Goal: Obtain resource: Download file/media

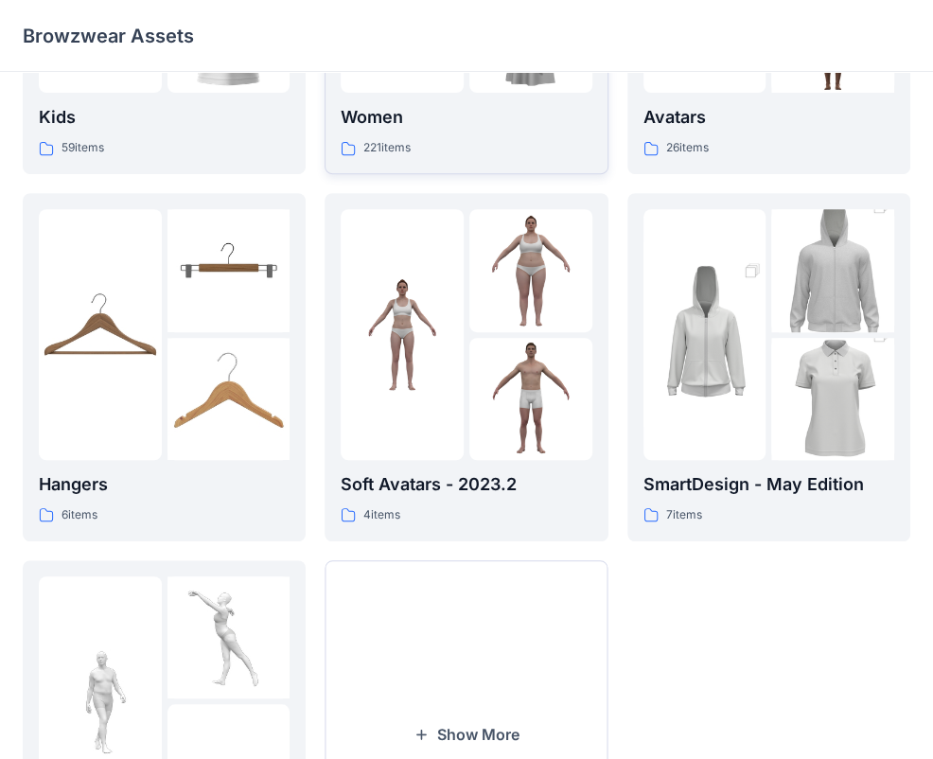
scroll to position [284, 0]
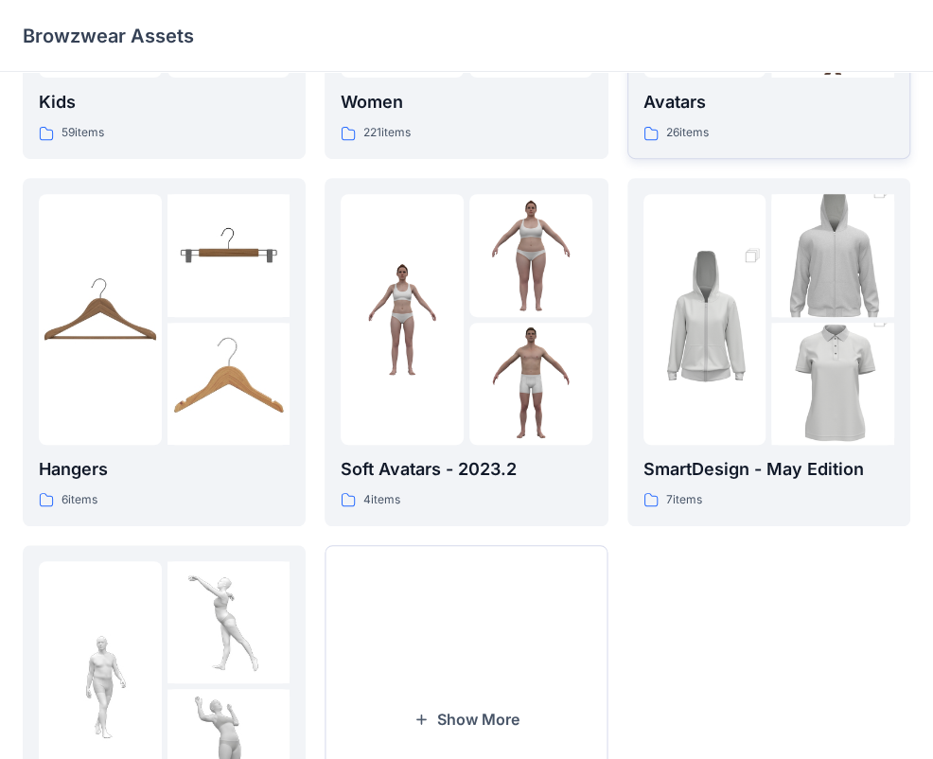
click at [703, 132] on p "26 items" at bounding box center [687, 133] width 43 height 20
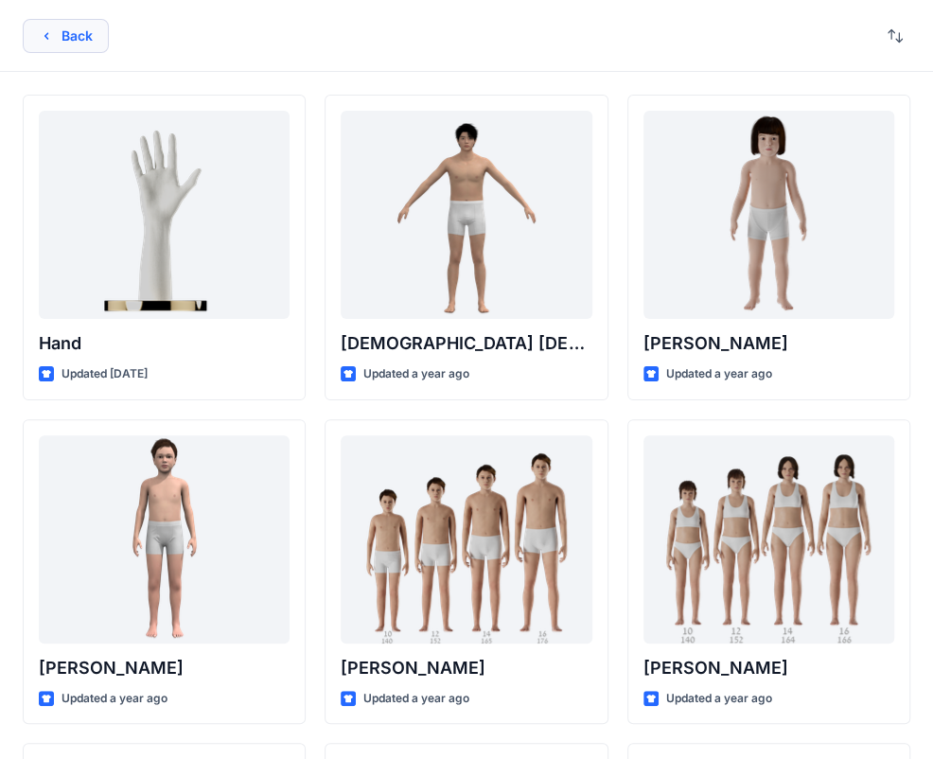
click at [48, 47] on button "Back" at bounding box center [66, 36] width 86 height 34
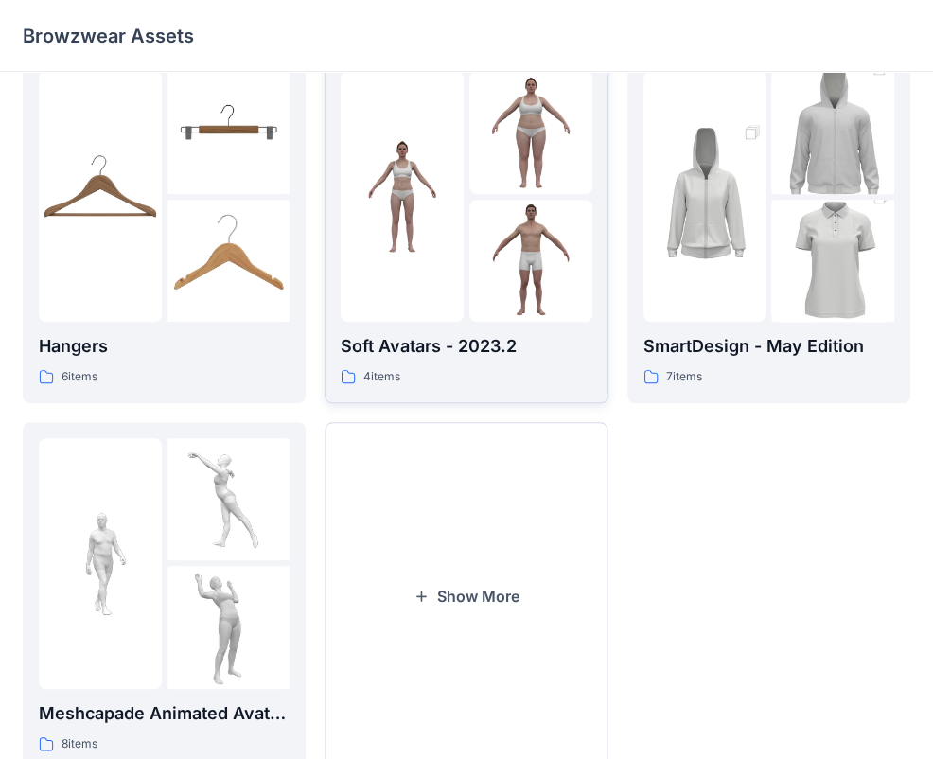
scroll to position [470, 0]
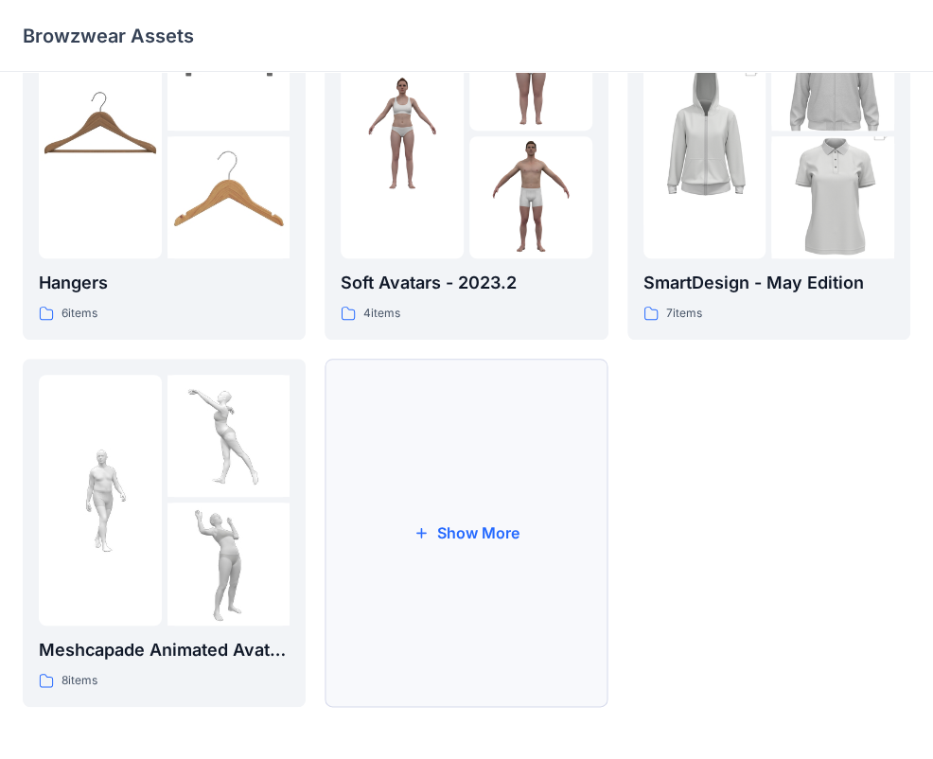
click at [452, 549] on button "Show More" at bounding box center [465, 532] width 283 height 348
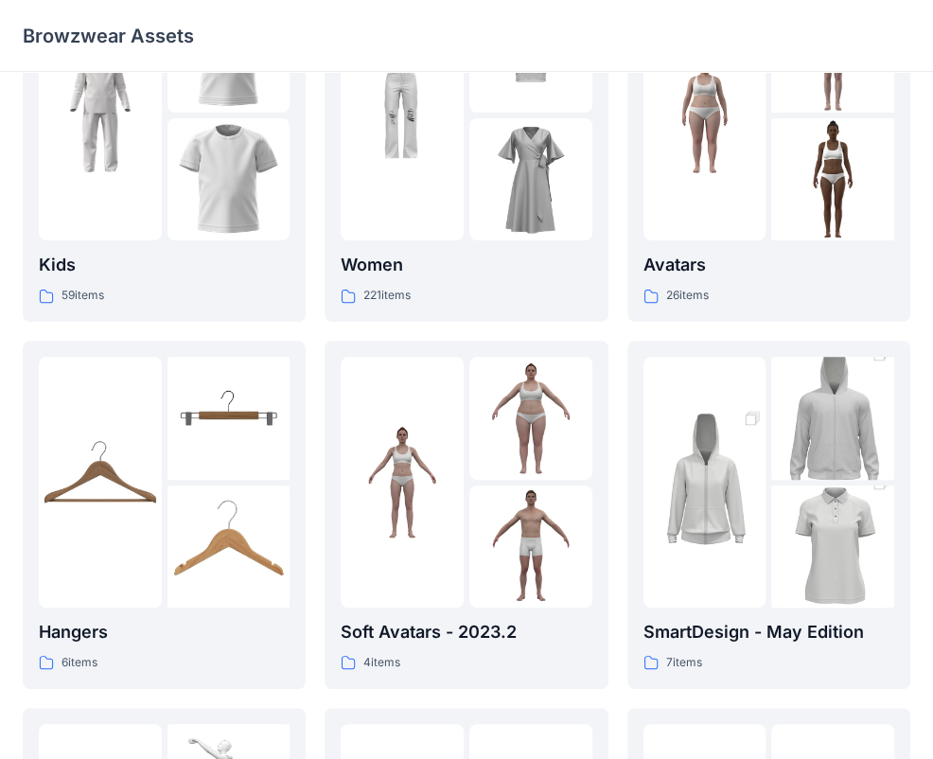
scroll to position [0, 0]
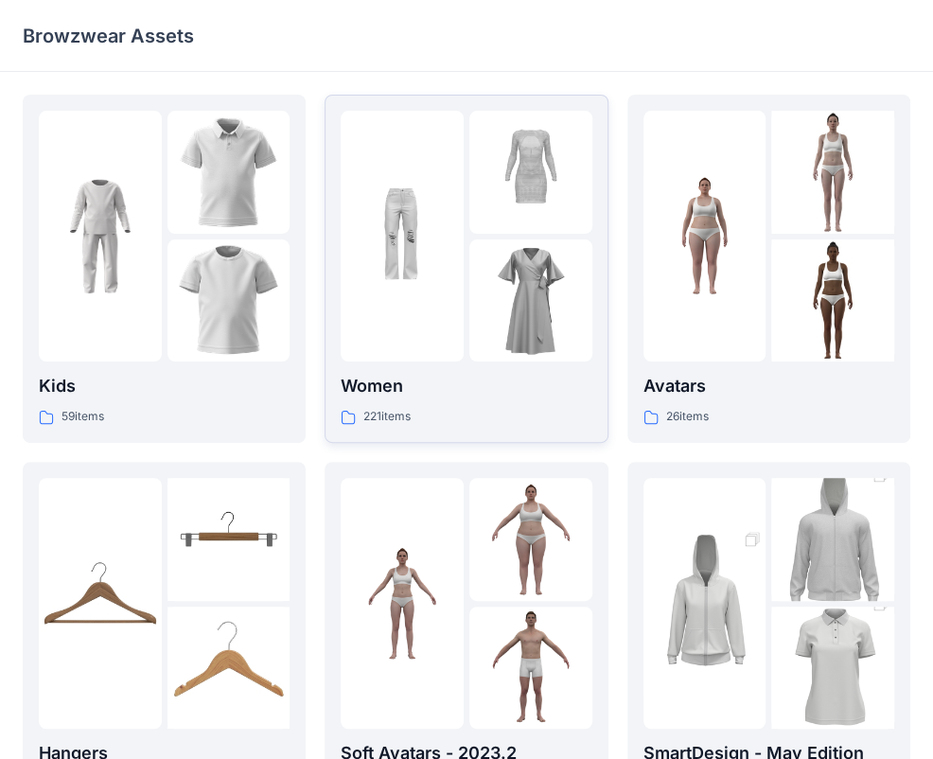
click at [506, 392] on p "Women" at bounding box center [466, 386] width 251 height 26
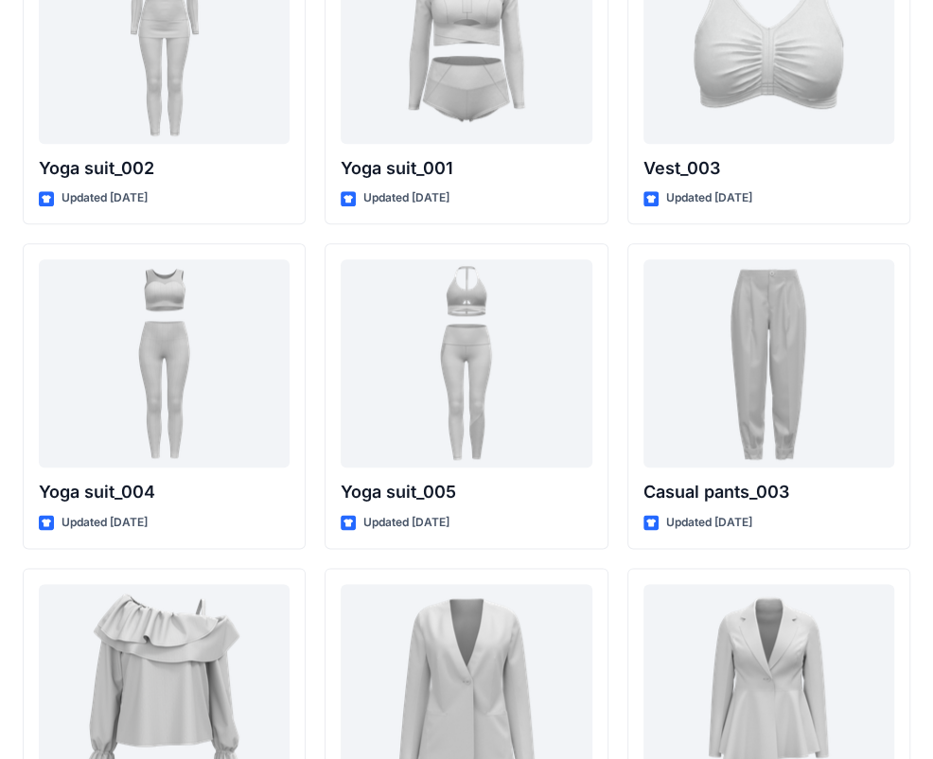
scroll to position [10538, 0]
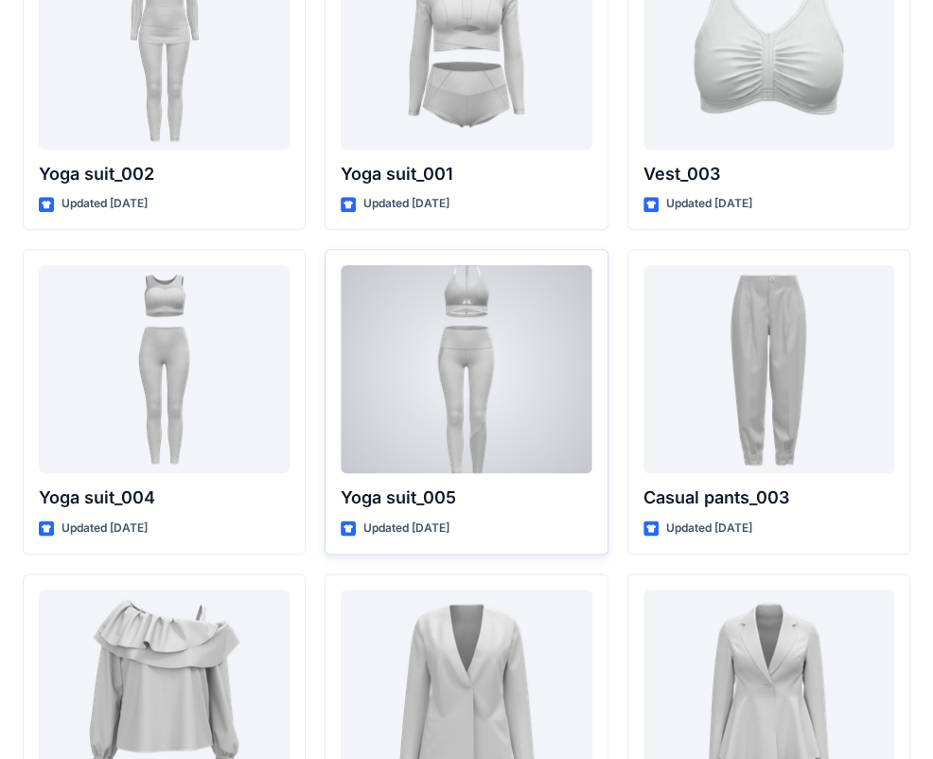
click at [494, 356] on div at bounding box center [466, 369] width 251 height 208
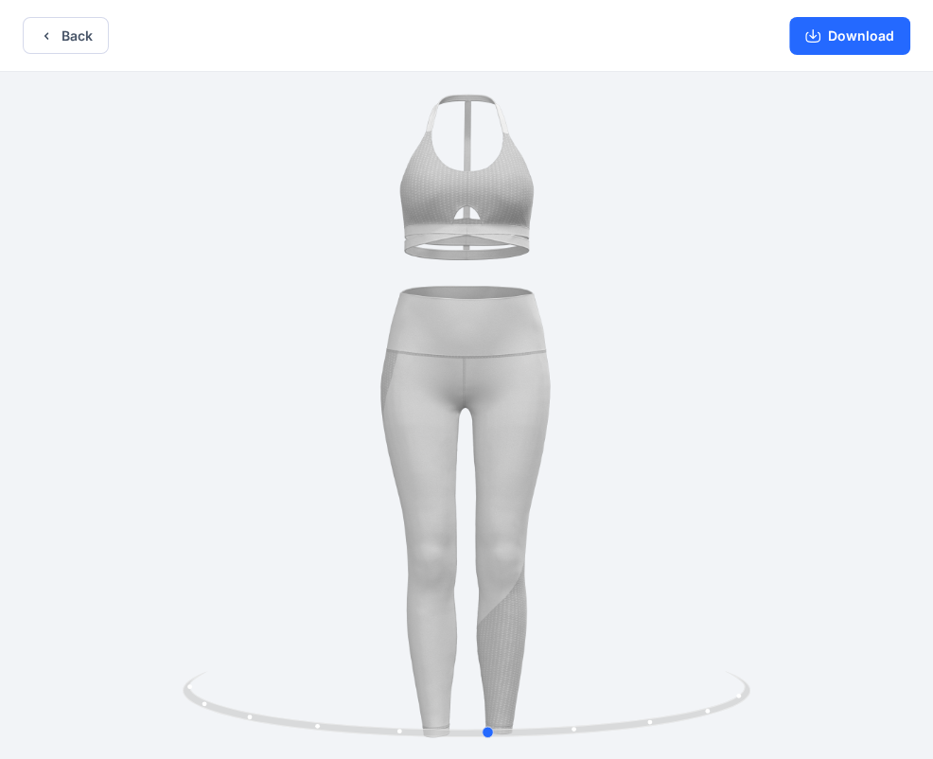
drag, startPoint x: 632, startPoint y: 454, endPoint x: 655, endPoint y: 475, distance: 30.8
click at [655, 475] on div at bounding box center [466, 417] width 933 height 690
click at [69, 21] on button "Back" at bounding box center [66, 35] width 86 height 37
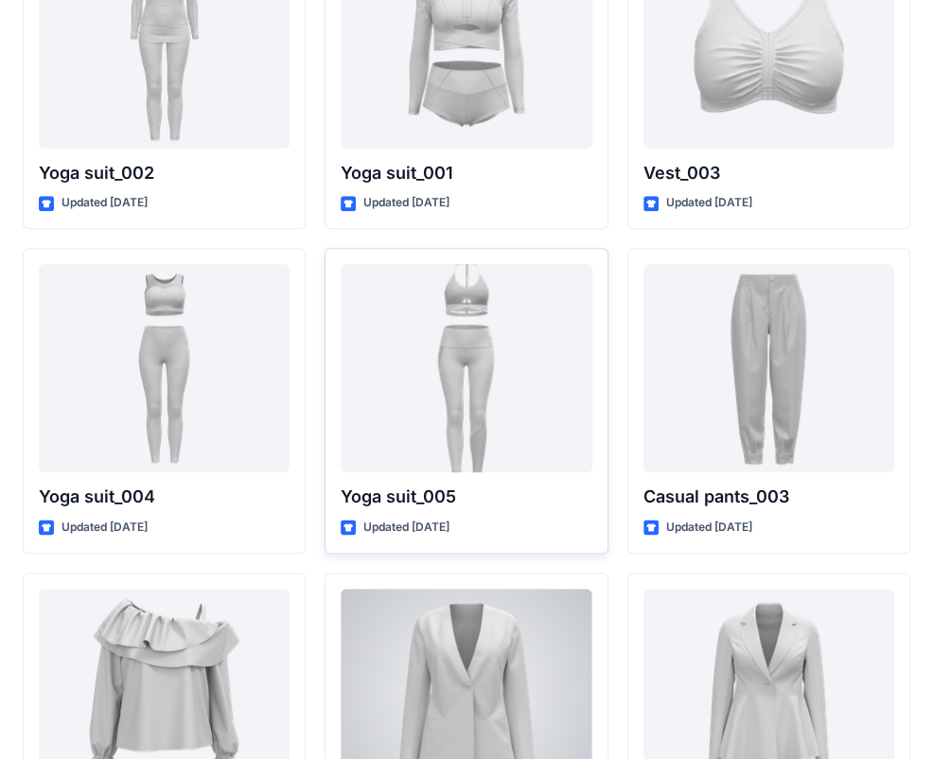
scroll to position [10538, 0]
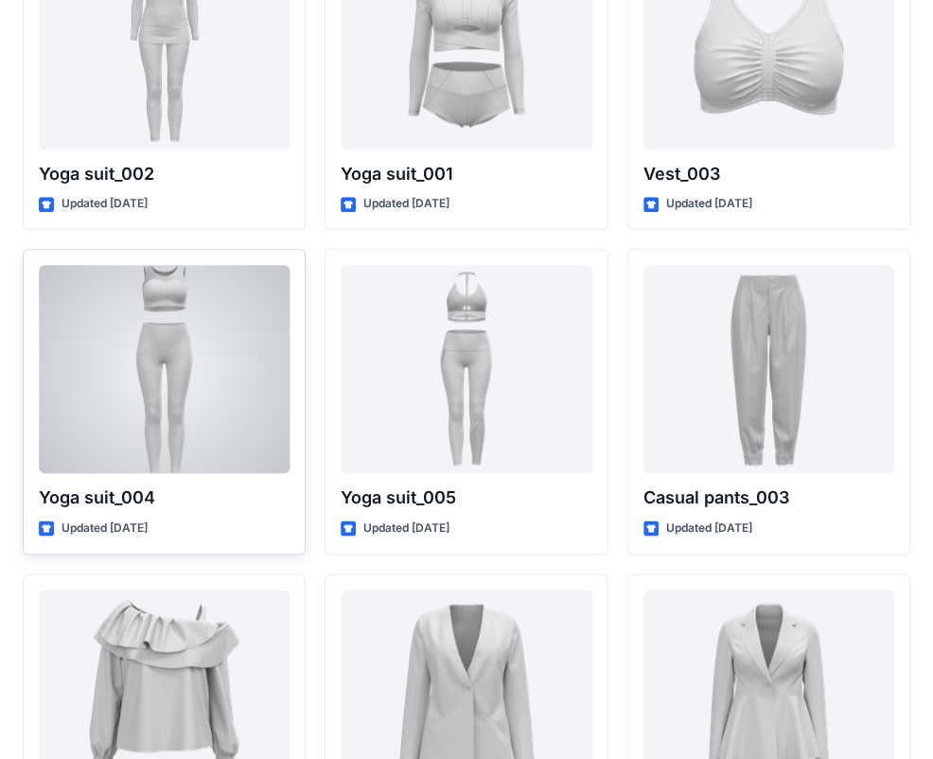
click at [211, 356] on div at bounding box center [164, 369] width 251 height 208
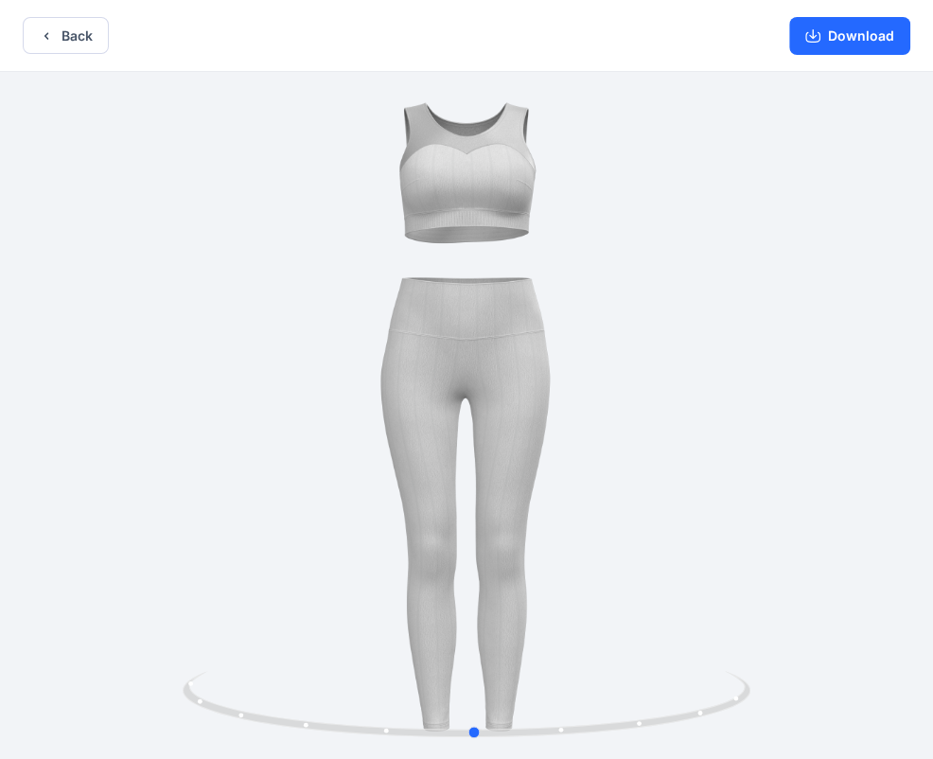
drag, startPoint x: 595, startPoint y: 477, endPoint x: 603, endPoint y: 519, distance: 43.4
click at [603, 519] on div at bounding box center [466, 417] width 933 height 690
drag, startPoint x: 482, startPoint y: 621, endPoint x: 490, endPoint y: 613, distance: 11.4
click at [490, 613] on div at bounding box center [466, 417] width 933 height 690
click at [820, 32] on icon "button" at bounding box center [812, 35] width 15 height 15
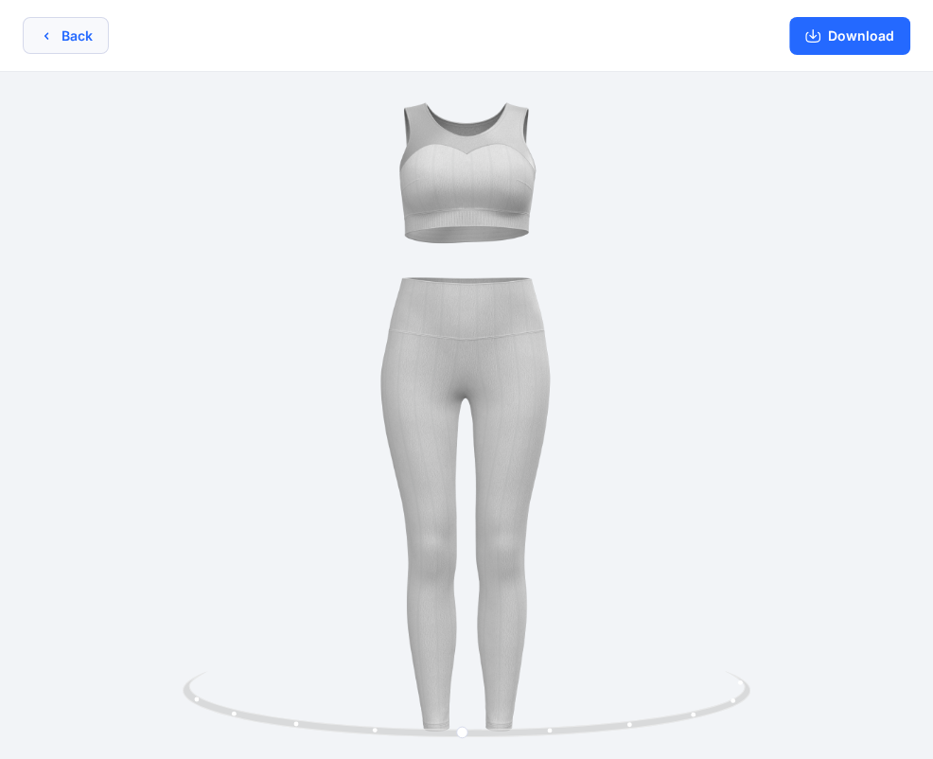
click at [62, 31] on button "Back" at bounding box center [66, 35] width 86 height 37
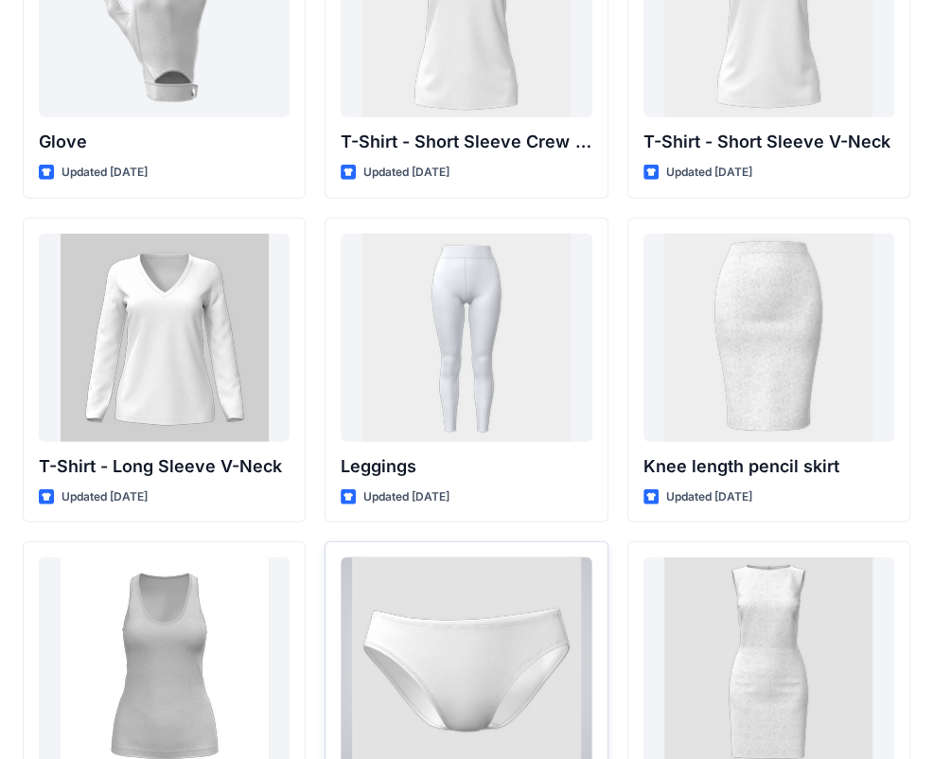
scroll to position [15110, 0]
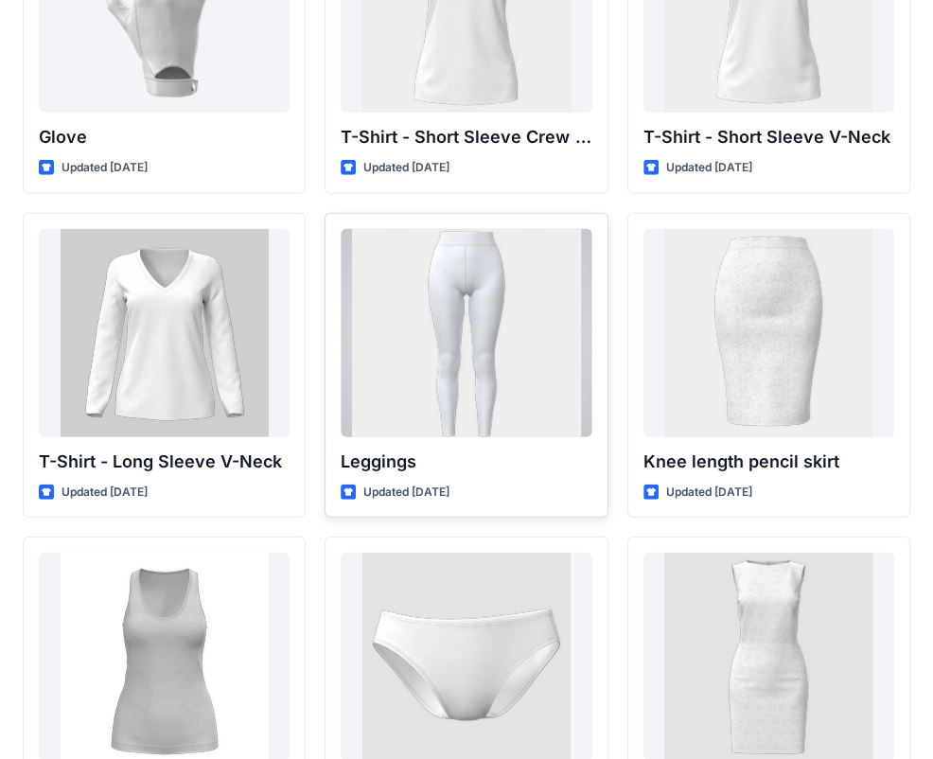
click at [494, 333] on div at bounding box center [466, 333] width 251 height 208
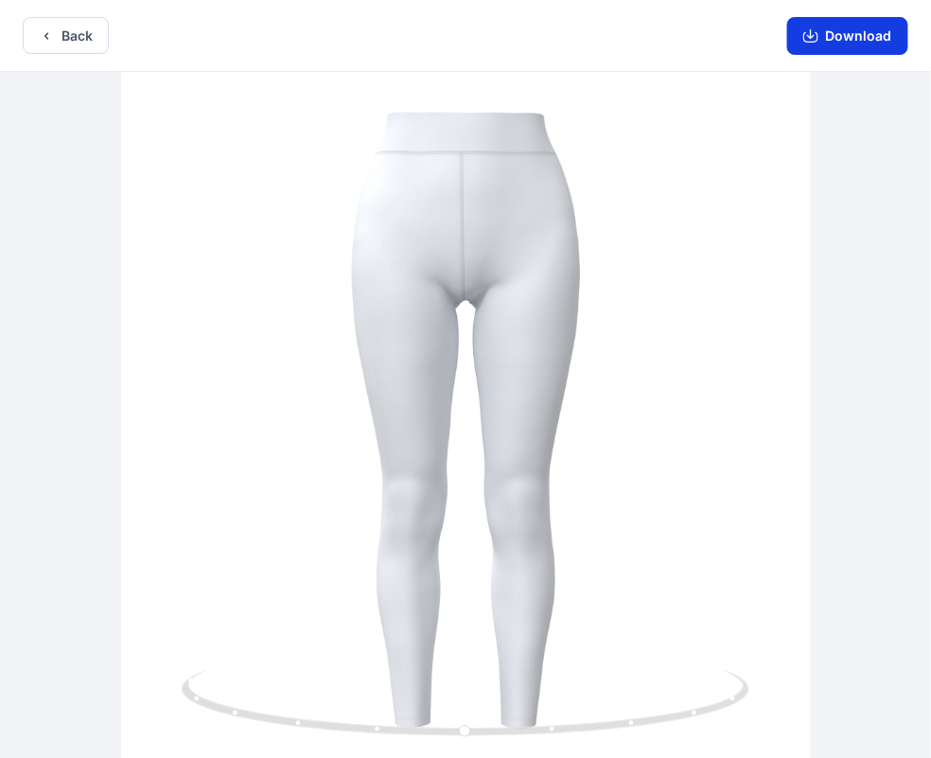
click at [870, 32] on button "Download" at bounding box center [847, 36] width 121 height 38
click at [65, 40] on button "Back" at bounding box center [66, 35] width 86 height 37
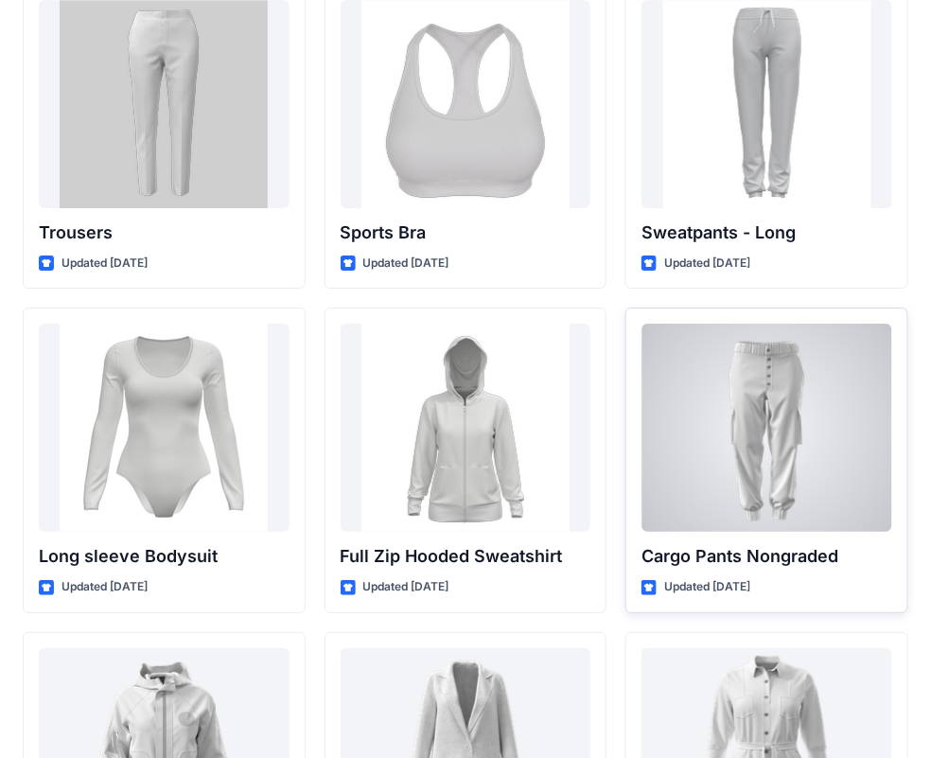
scroll to position [16214, 0]
